Goal: Find specific page/section: Find specific page/section

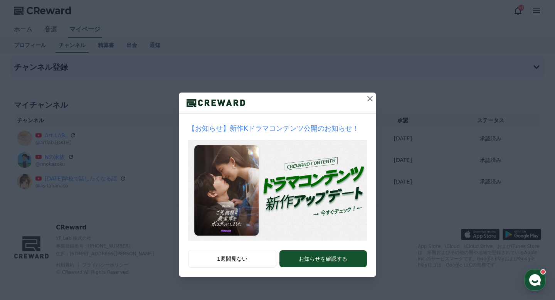
click at [371, 98] on icon at bounding box center [369, 98] width 5 height 5
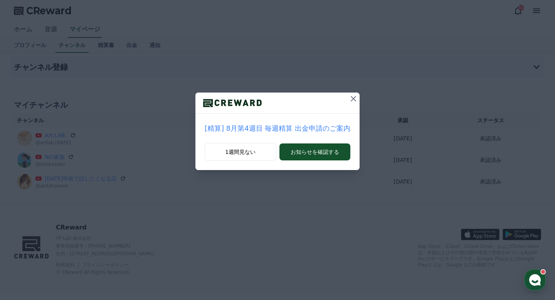
click at [354, 100] on icon at bounding box center [353, 98] width 9 height 9
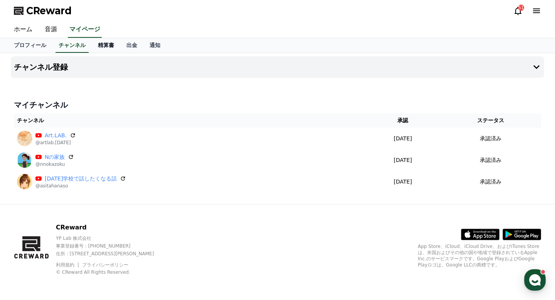
click at [110, 45] on link "精算書" at bounding box center [106, 45] width 29 height 15
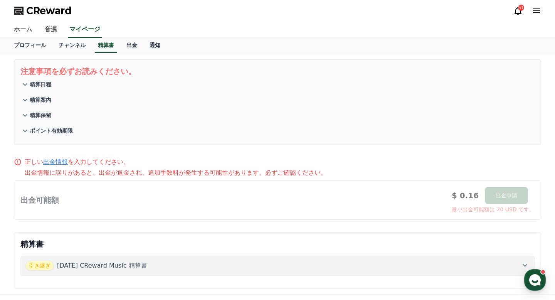
click at [157, 48] on link "通知" at bounding box center [154, 45] width 23 height 15
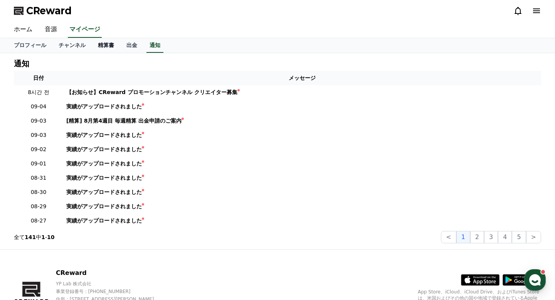
click at [111, 46] on link "精算書" at bounding box center [106, 45] width 29 height 15
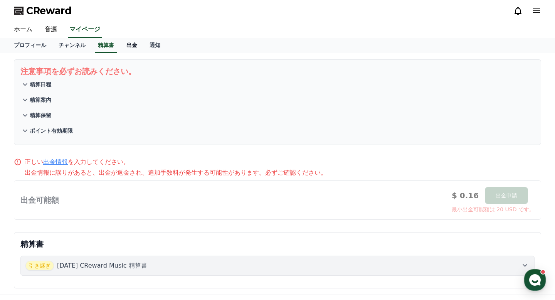
click at [126, 45] on link "出金" at bounding box center [131, 45] width 23 height 15
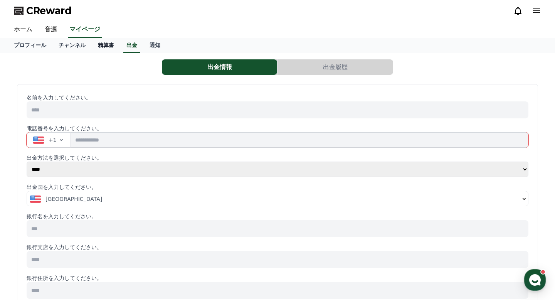
click at [100, 45] on link "精算書" at bounding box center [106, 45] width 29 height 15
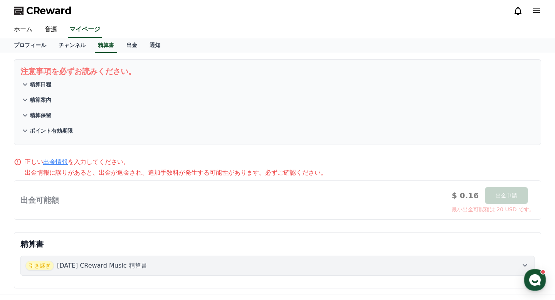
click at [52, 82] on button "精算日程" at bounding box center [277, 84] width 514 height 15
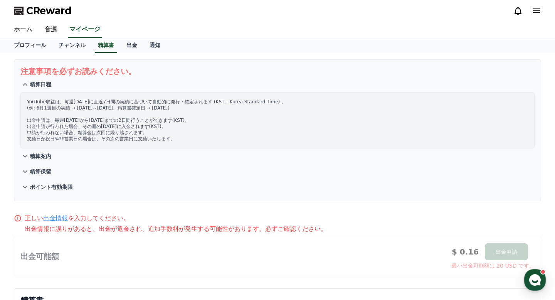
click at [46, 152] on button "精算案内" at bounding box center [277, 155] width 514 height 15
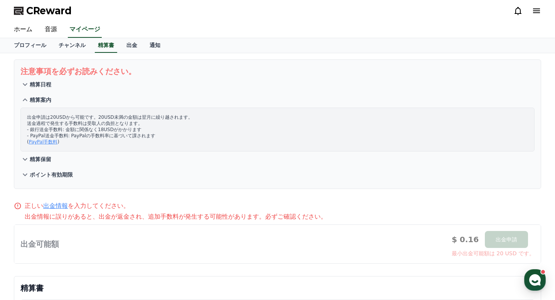
click at [46, 156] on p "精算保留" at bounding box center [41, 159] width 22 height 8
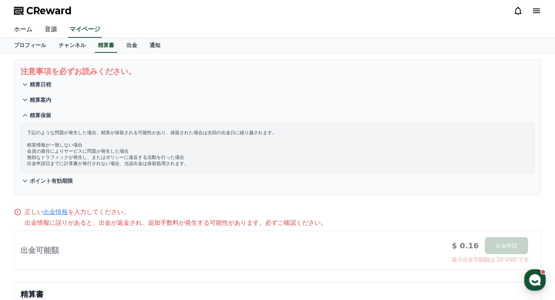
click at [53, 185] on button "ポイント有効期限" at bounding box center [277, 180] width 514 height 15
